Goal: Task Accomplishment & Management: Complete application form

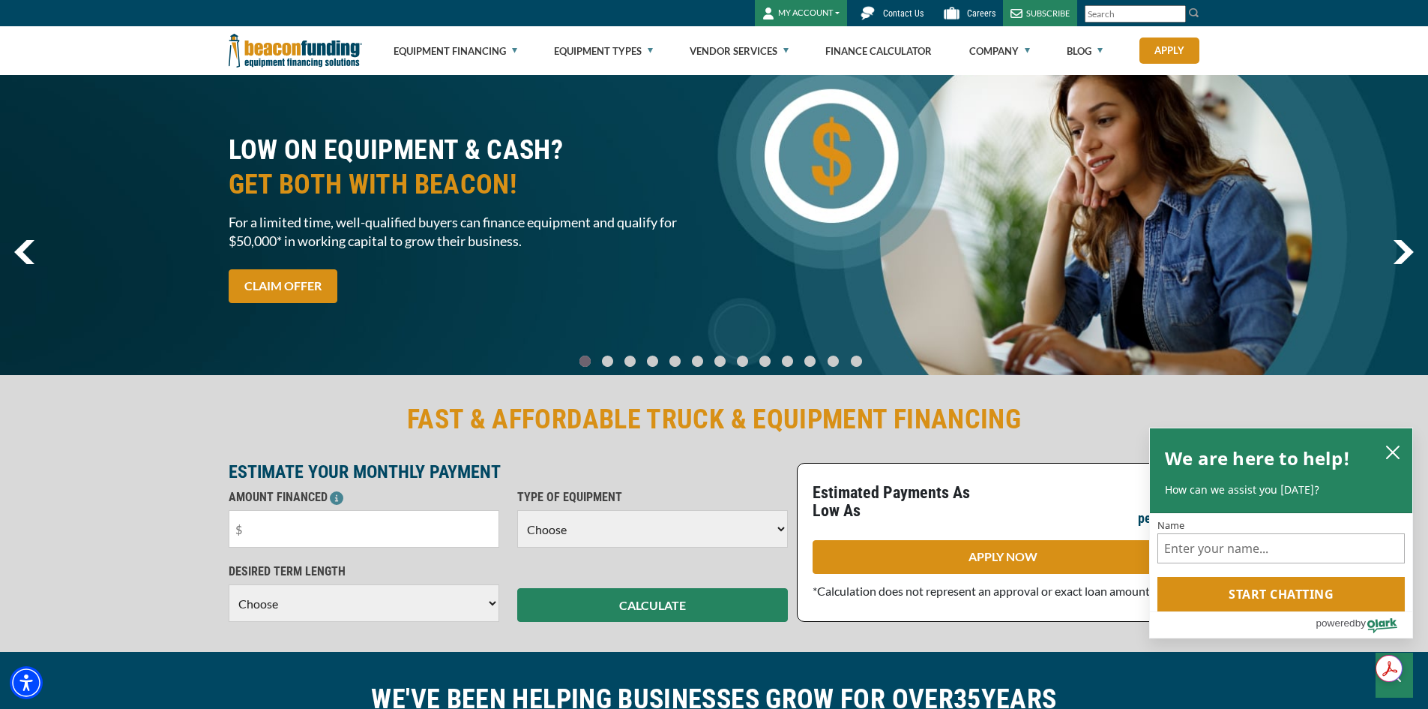
click at [814, 22] on button "MY ACCOUNT" at bounding box center [801, 13] width 92 height 26
click at [801, 60] on link "Login" at bounding box center [815, 45] width 118 height 36
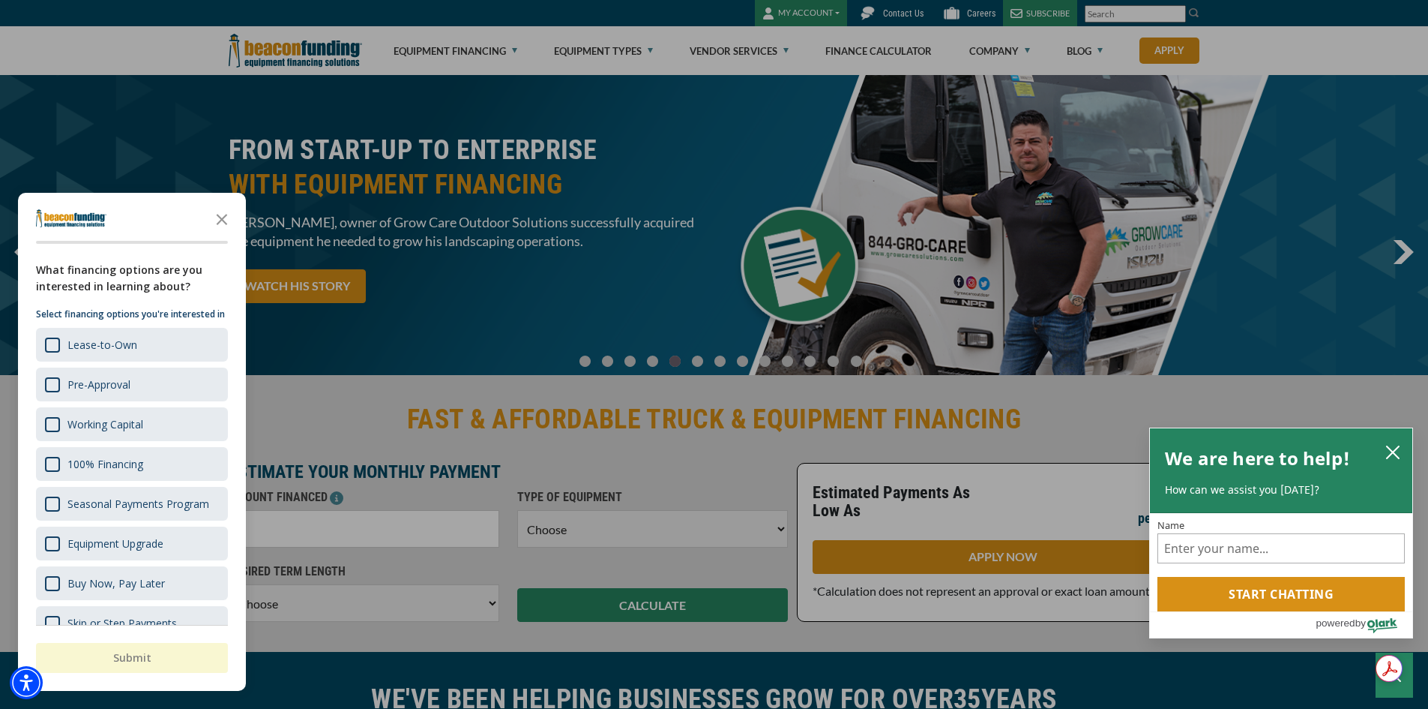
click at [783, 9] on div "button" at bounding box center [714, 354] width 1428 height 709
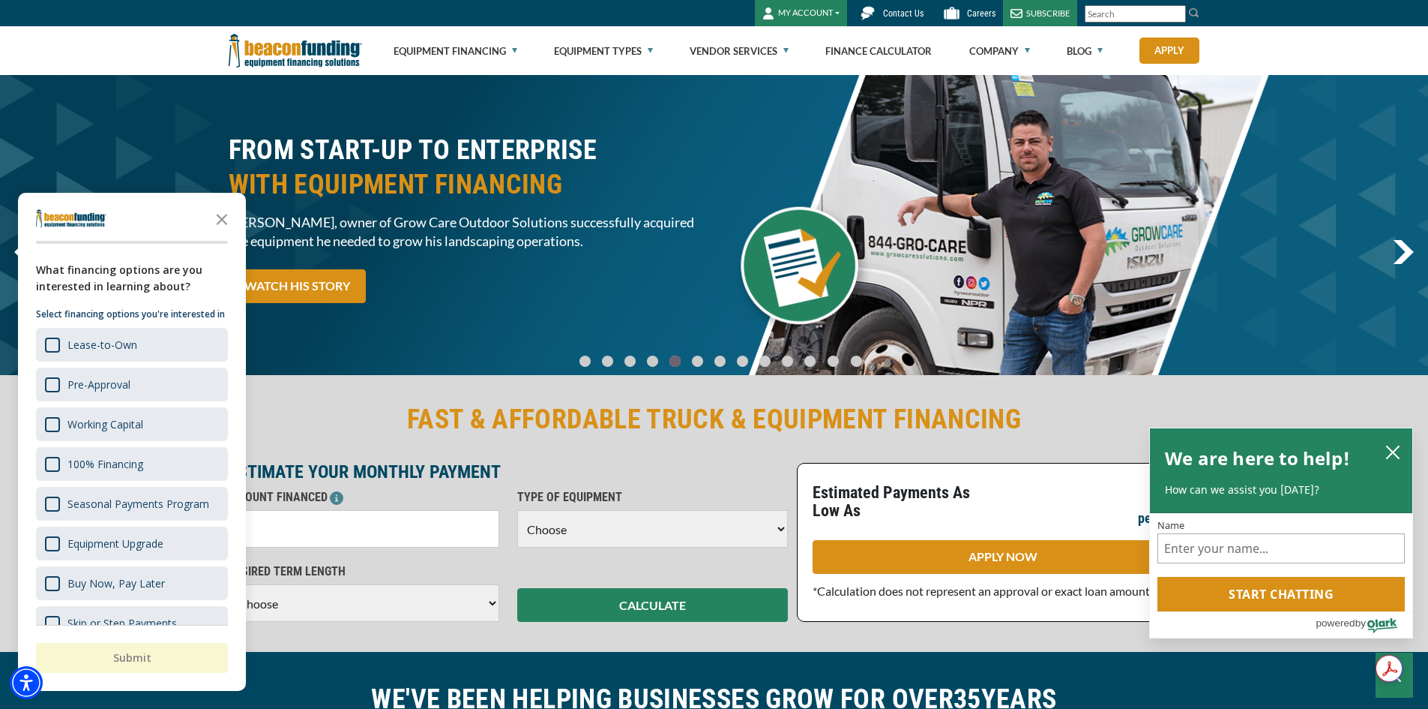
click at [787, 9] on button "MY ACCOUNT" at bounding box center [801, 13] width 92 height 26
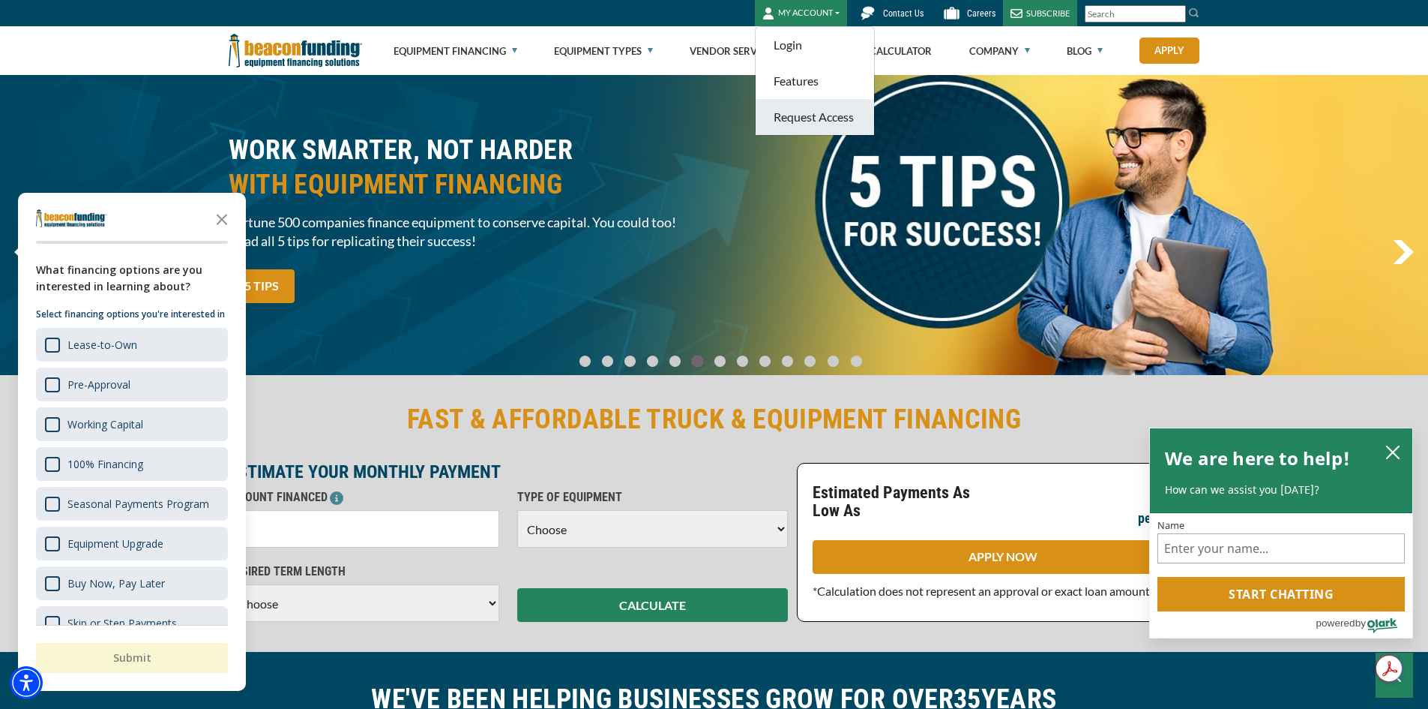
click at [807, 131] on link "Request Access" at bounding box center [815, 117] width 118 height 36
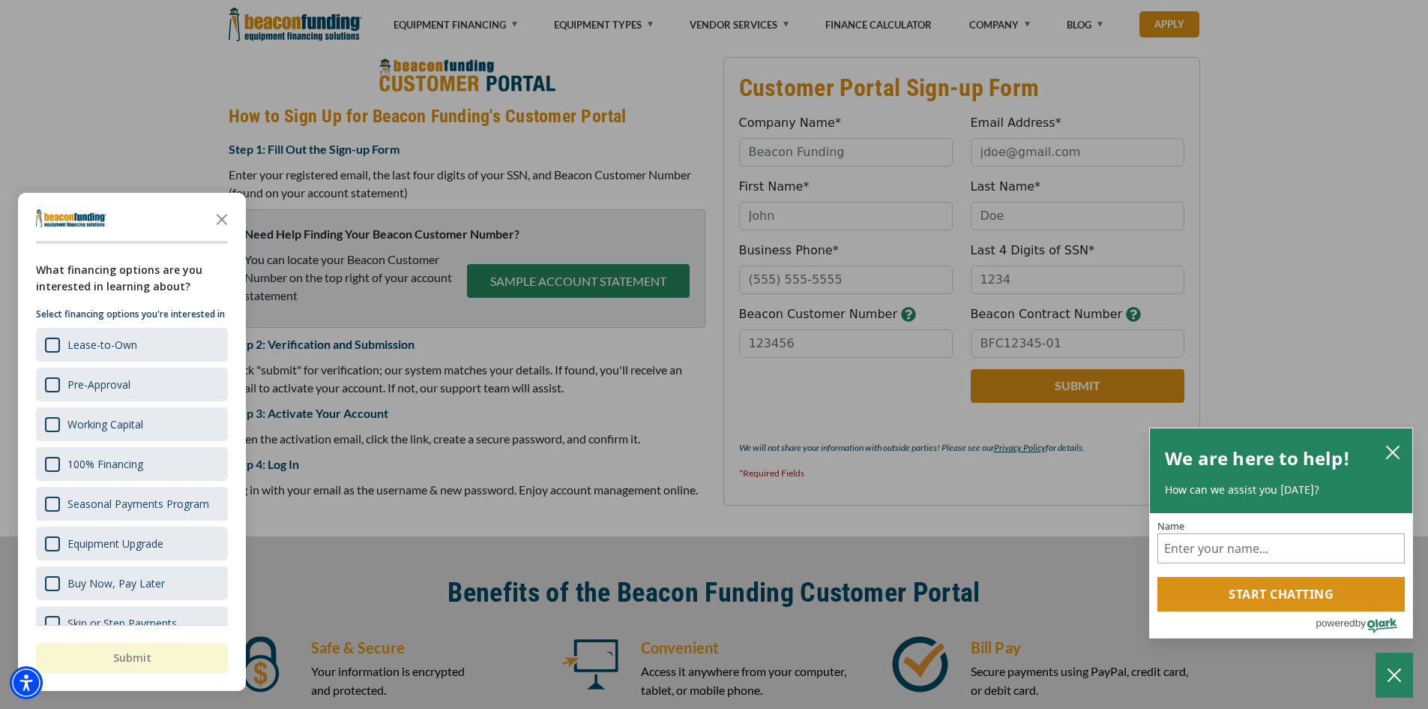
drag, startPoint x: 232, startPoint y: 215, endPoint x: 207, endPoint y: 215, distance: 24.7
click at [232, 215] on icon "Close the survey" at bounding box center [222, 218] width 30 height 30
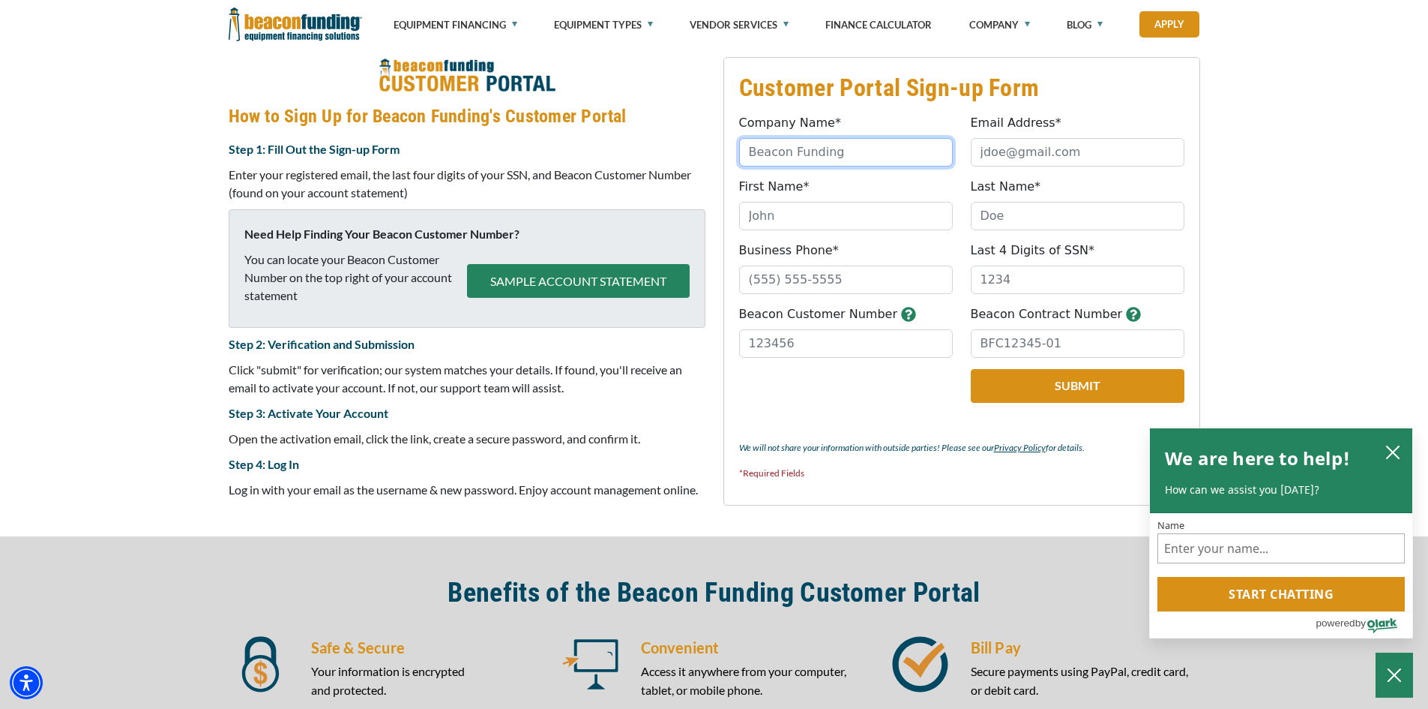
click at [820, 166] on input "Company Name*" at bounding box center [846, 152] width 214 height 28
type input "INK IT YOUR WAY"
type input "tammy@inkityourway.com"
type input "Tammy"
type input "LeMieux"
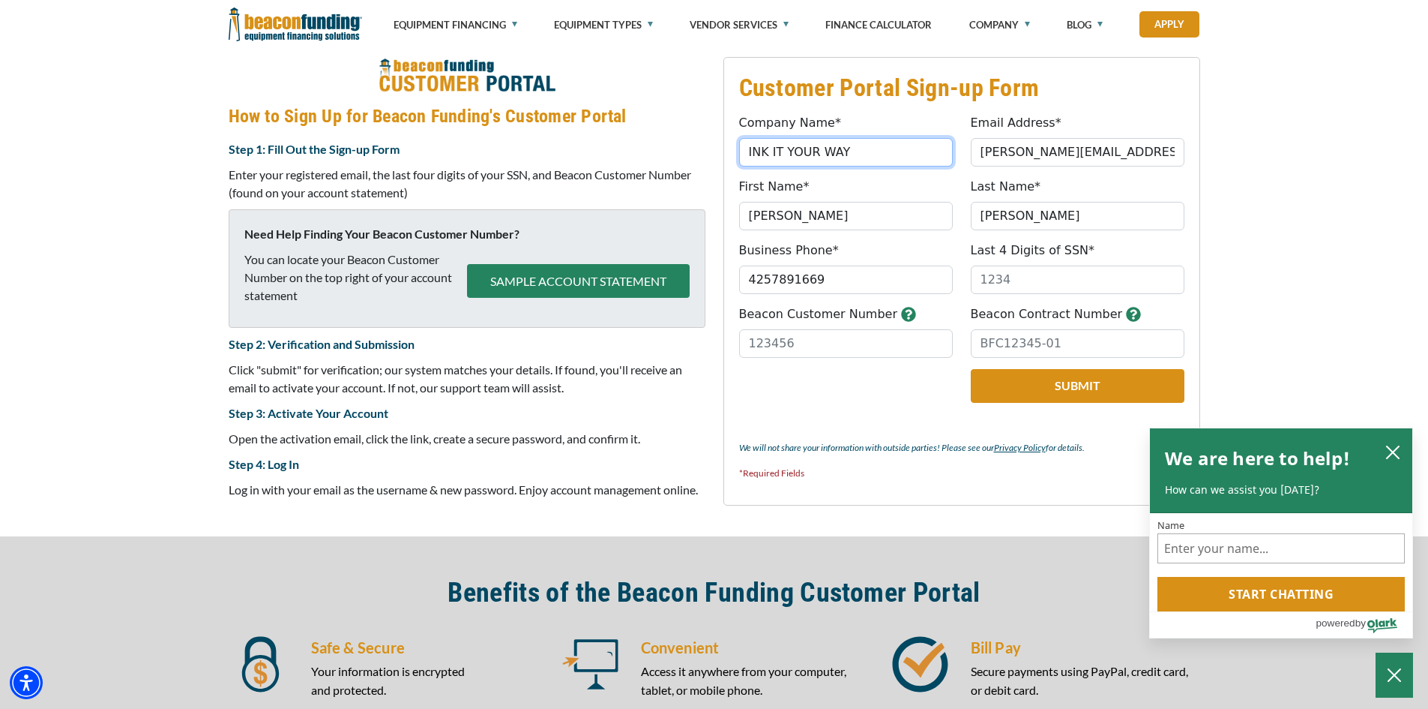
type input "(425) 789-1669"
drag, startPoint x: 973, startPoint y: 323, endPoint x: 909, endPoint y: 340, distance: 66.0
click at [909, 340] on fieldset "Customer Portal Sign-up Form Company Name* INK IT YOUR WAY Please provide a val…" at bounding box center [962, 281] width 477 height 448
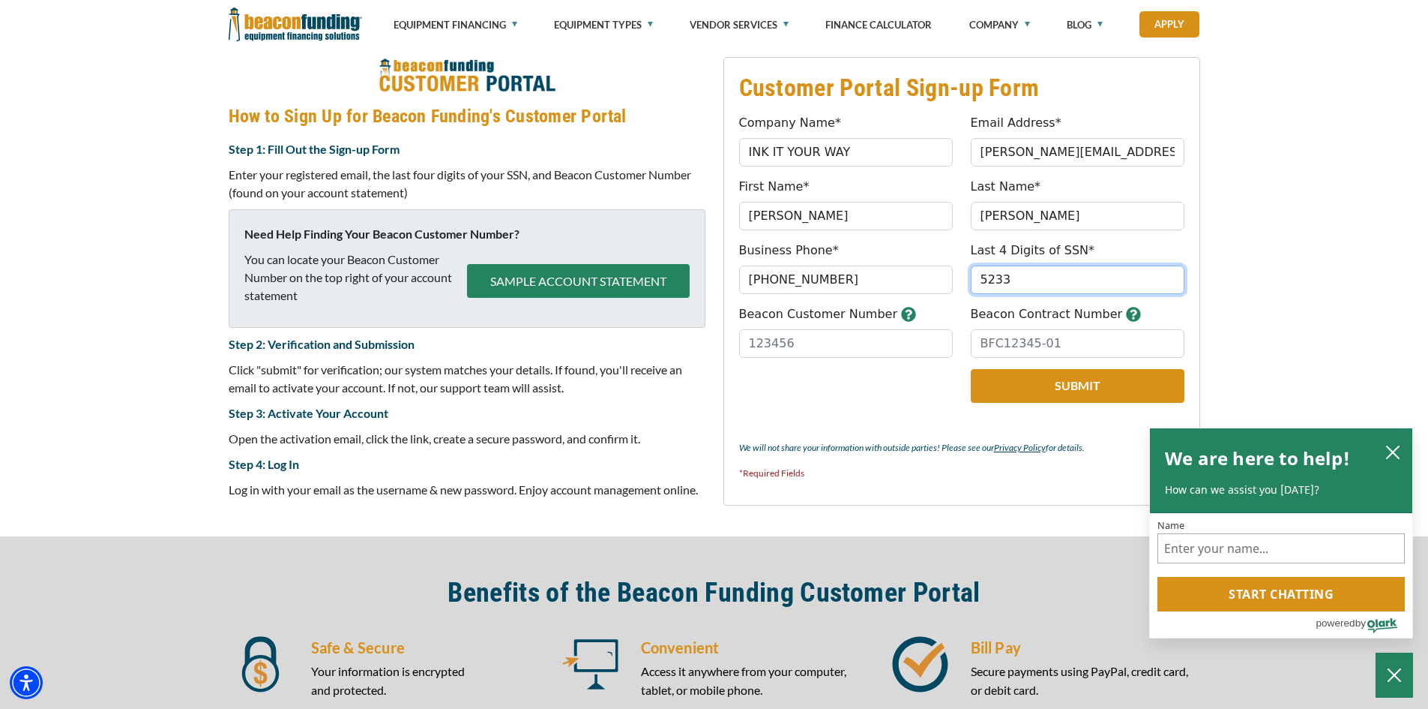
type input "5233"
click at [829, 358] on input "Beacon Customer Number" at bounding box center [846, 343] width 214 height 28
drag, startPoint x: 829, startPoint y: 397, endPoint x: 654, endPoint y: 398, distance: 174.7
click at [654, 398] on div "Customer Portal Sign-up Form Company Name* INK IT YOUR WAY Please provide a val…" at bounding box center [715, 281] width 990 height 449
type input "75665"
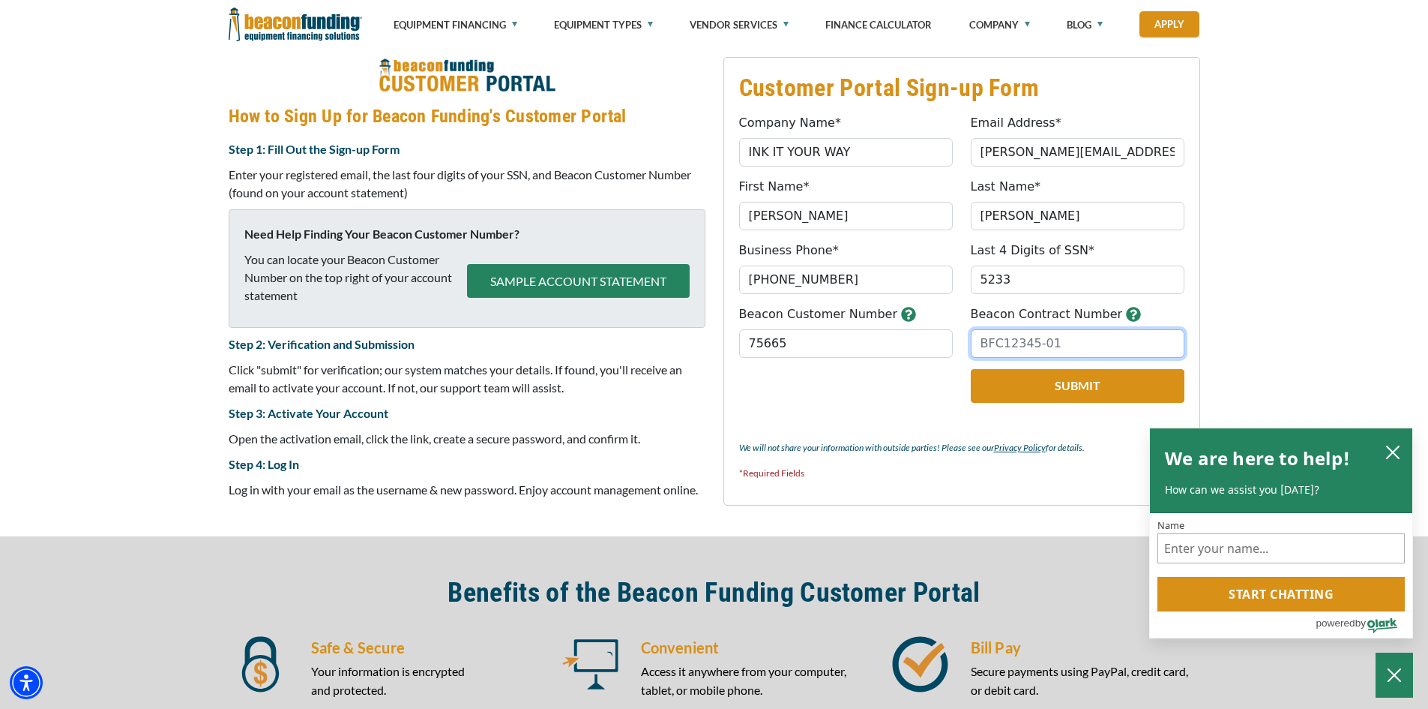
click at [987, 358] on input "Beacon Contract Number" at bounding box center [1078, 343] width 214 height 28
click at [972, 358] on input "Beacon Contract Number" at bounding box center [1078, 343] width 214 height 28
type input "BFC13619-02"
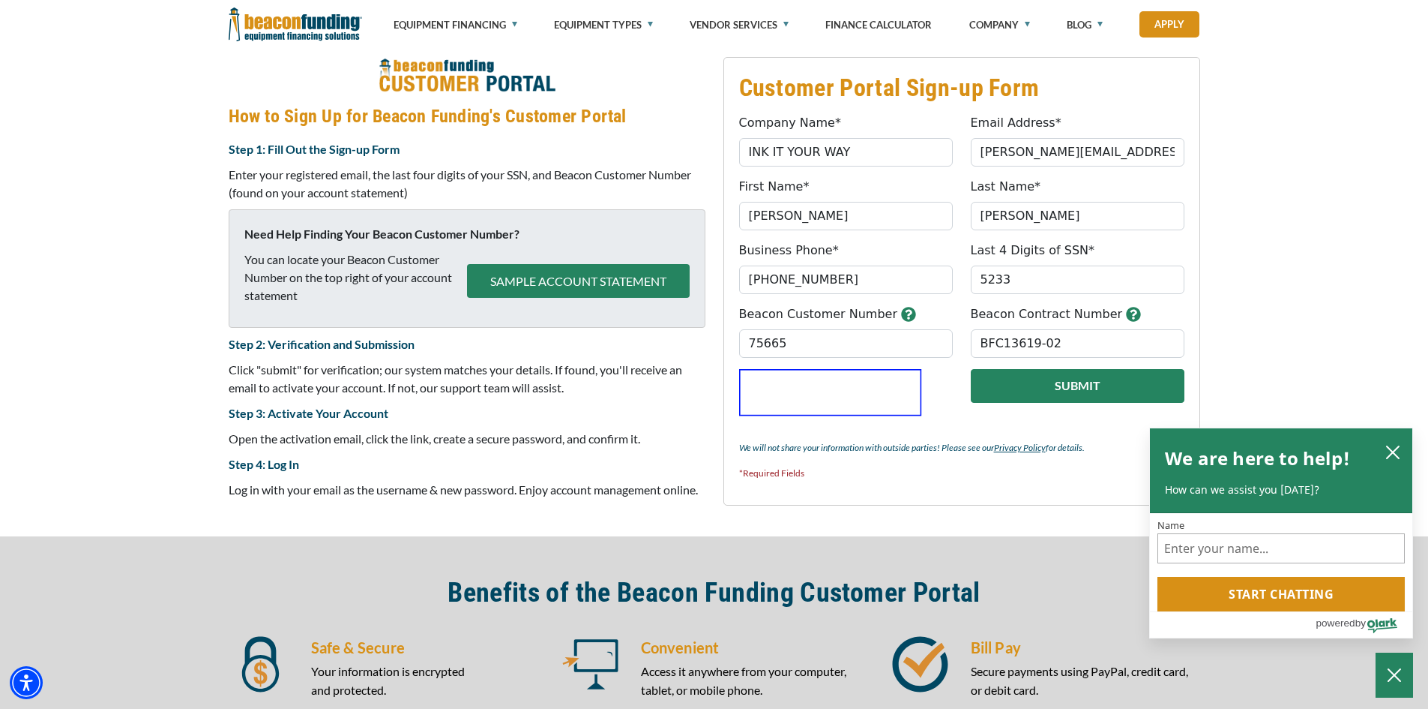
click at [1050, 403] on button "Submit" at bounding box center [1078, 386] width 214 height 34
